Goal: Task Accomplishment & Management: Use online tool/utility

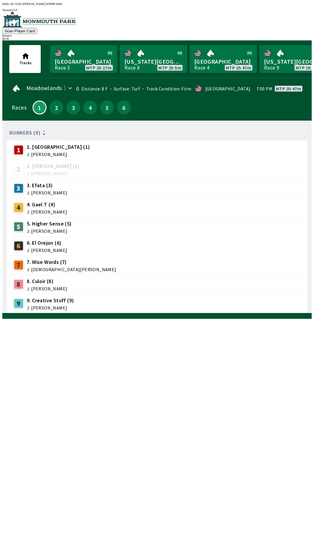
scroll to position [0, 526]
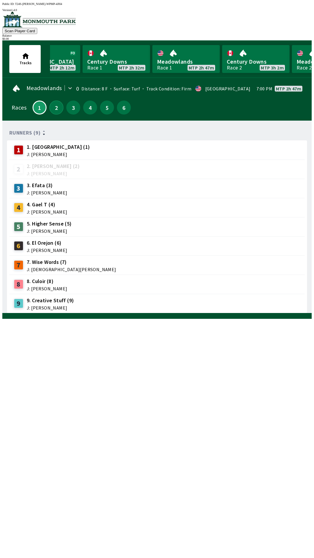
click at [57, 108] on button "2" at bounding box center [56, 108] width 14 height 14
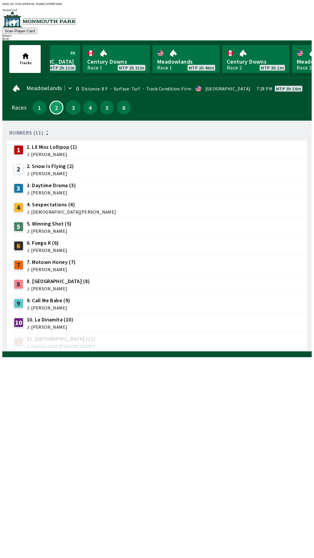
click at [73, 107] on button "3" at bounding box center [73, 108] width 14 height 14
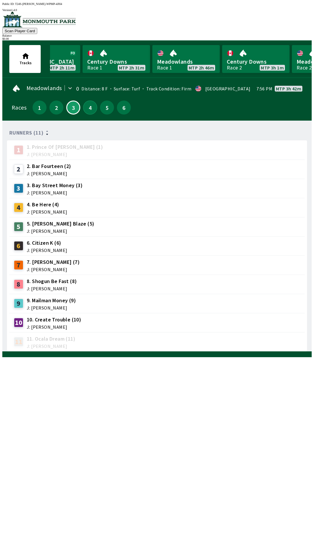
click at [91, 109] on button "4" at bounding box center [90, 108] width 14 height 14
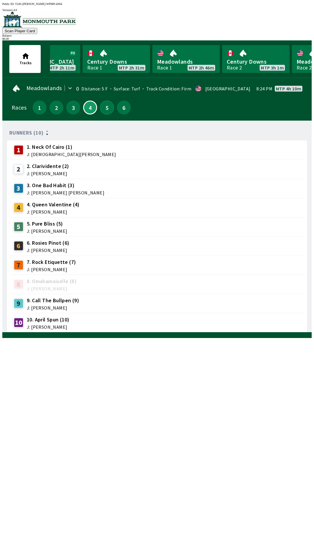
click at [106, 109] on button "5" at bounding box center [107, 108] width 14 height 14
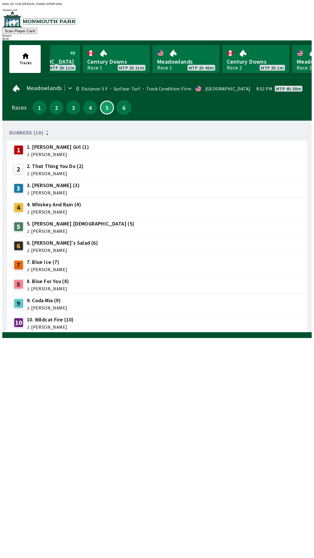
click at [124, 110] on button "6" at bounding box center [124, 108] width 14 height 14
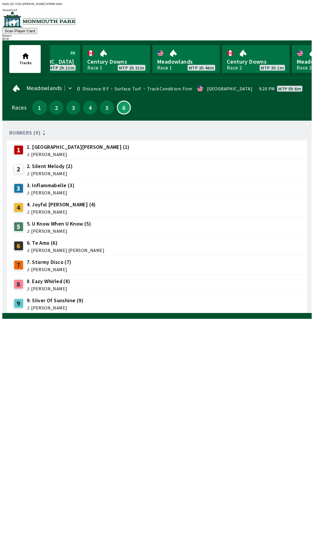
click at [41, 106] on button "1" at bounding box center [40, 108] width 14 height 14
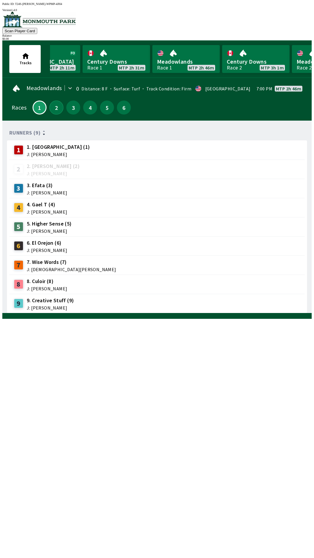
click at [56, 103] on button "2" at bounding box center [56, 108] width 14 height 14
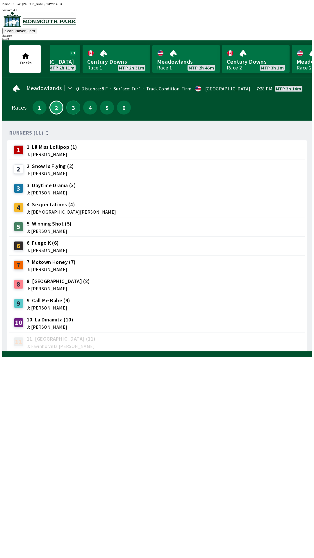
click at [69, 108] on button "3" at bounding box center [73, 108] width 14 height 14
